Goal: Task Accomplishment & Management: Manage account settings

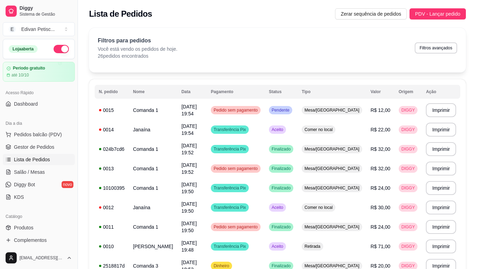
click at [54, 50] on button "button" at bounding box center [61, 49] width 15 height 8
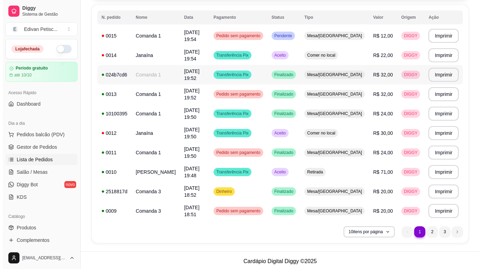
scroll to position [77, 0]
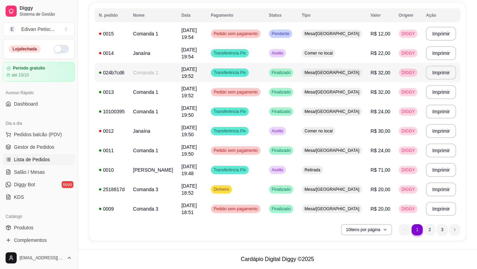
click at [196, 74] on span "[DATE] 19:52" at bounding box center [188, 72] width 15 height 13
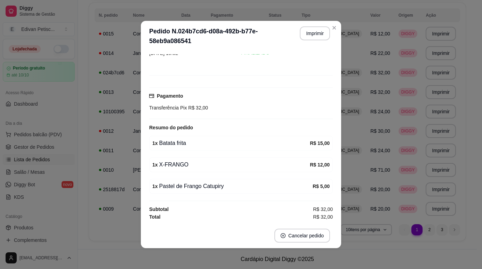
scroll to position [35, 0]
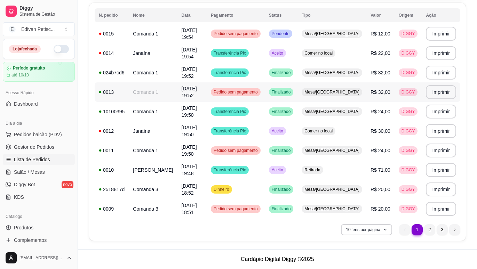
click at [182, 91] on td "[DATE] 19:52" at bounding box center [191, 91] width 29 height 19
click at [206, 135] on td "[DATE] 19:50" at bounding box center [191, 130] width 29 height 19
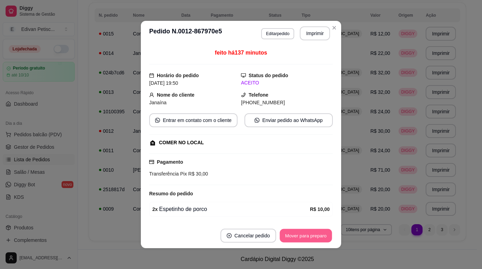
click at [283, 235] on button "Mover para preparo" at bounding box center [306, 236] width 52 height 14
click at [294, 237] on button "Mover para preparo" at bounding box center [306, 236] width 52 height 14
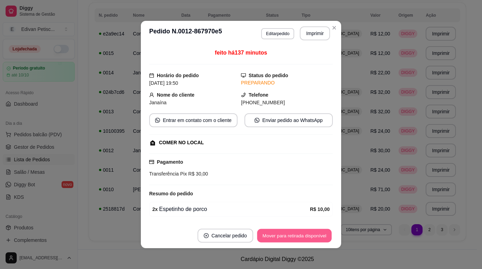
click at [294, 237] on button "Mover para retirada disponível" at bounding box center [294, 236] width 74 height 14
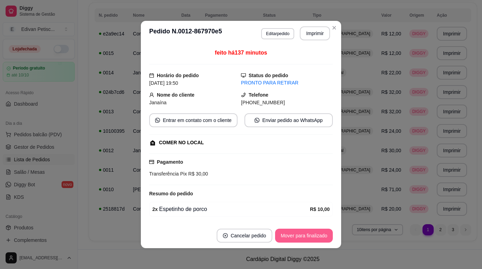
click at [294, 237] on button "Mover para finalizado" at bounding box center [304, 236] width 58 height 14
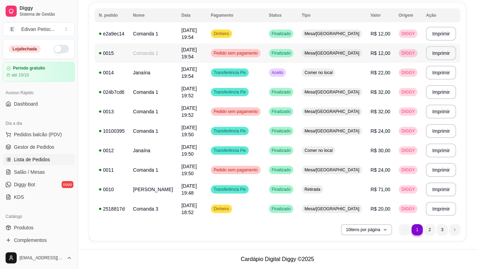
click at [196, 56] on span "[DATE] 19:54" at bounding box center [188, 53] width 15 height 13
click at [196, 34] on span "[DATE] 19:54" at bounding box center [188, 33] width 15 height 13
click at [206, 70] on td "[DATE] 19:54" at bounding box center [191, 72] width 29 height 19
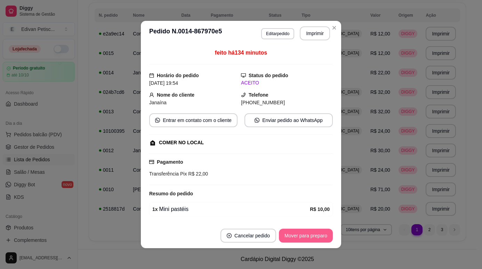
click at [297, 238] on button "Mover para preparo" at bounding box center [306, 236] width 54 height 14
click at [290, 234] on button "Mover para retirada disponível" at bounding box center [294, 236] width 77 height 14
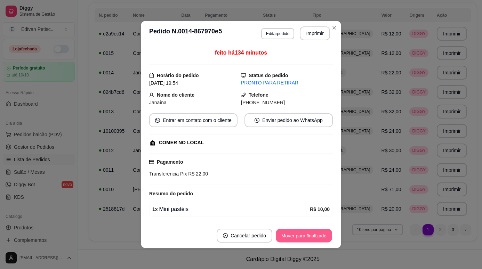
click at [290, 234] on button "Mover para finalizado" at bounding box center [304, 236] width 56 height 14
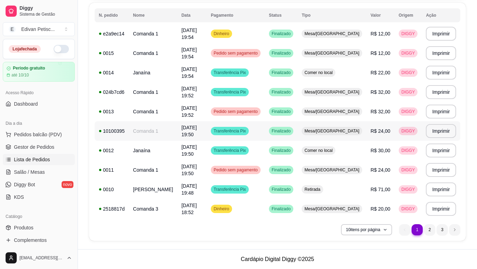
click at [206, 133] on td "[DATE] 19:50" at bounding box center [191, 130] width 29 height 19
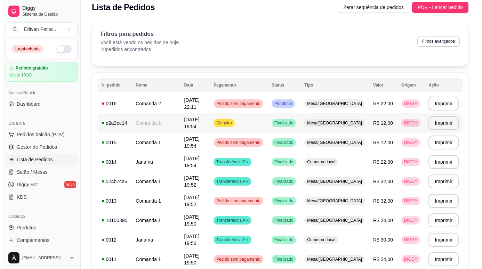
scroll to position [0, 0]
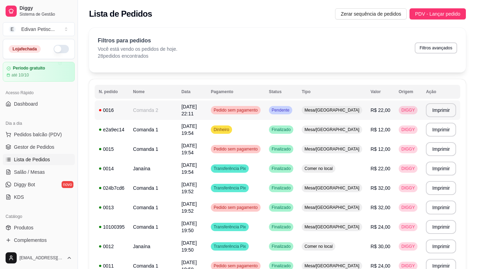
click at [259, 111] on span "Pedido sem pagamento" at bounding box center [235, 110] width 47 height 6
